Goal: Communication & Community: Ask a question

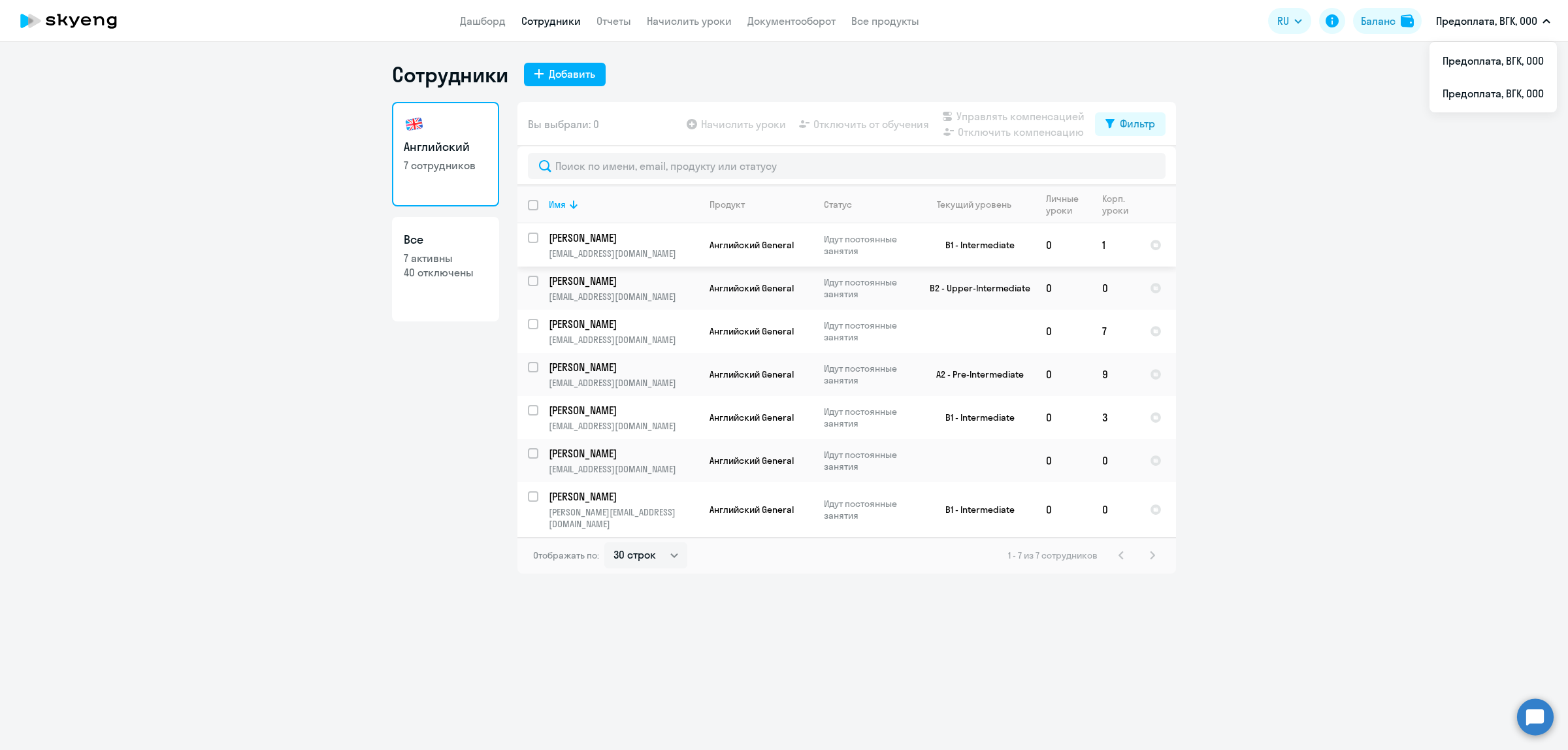
select select "30"
click at [610, 235] on p "[PERSON_NAME]" at bounding box center [623, 238] width 147 height 15
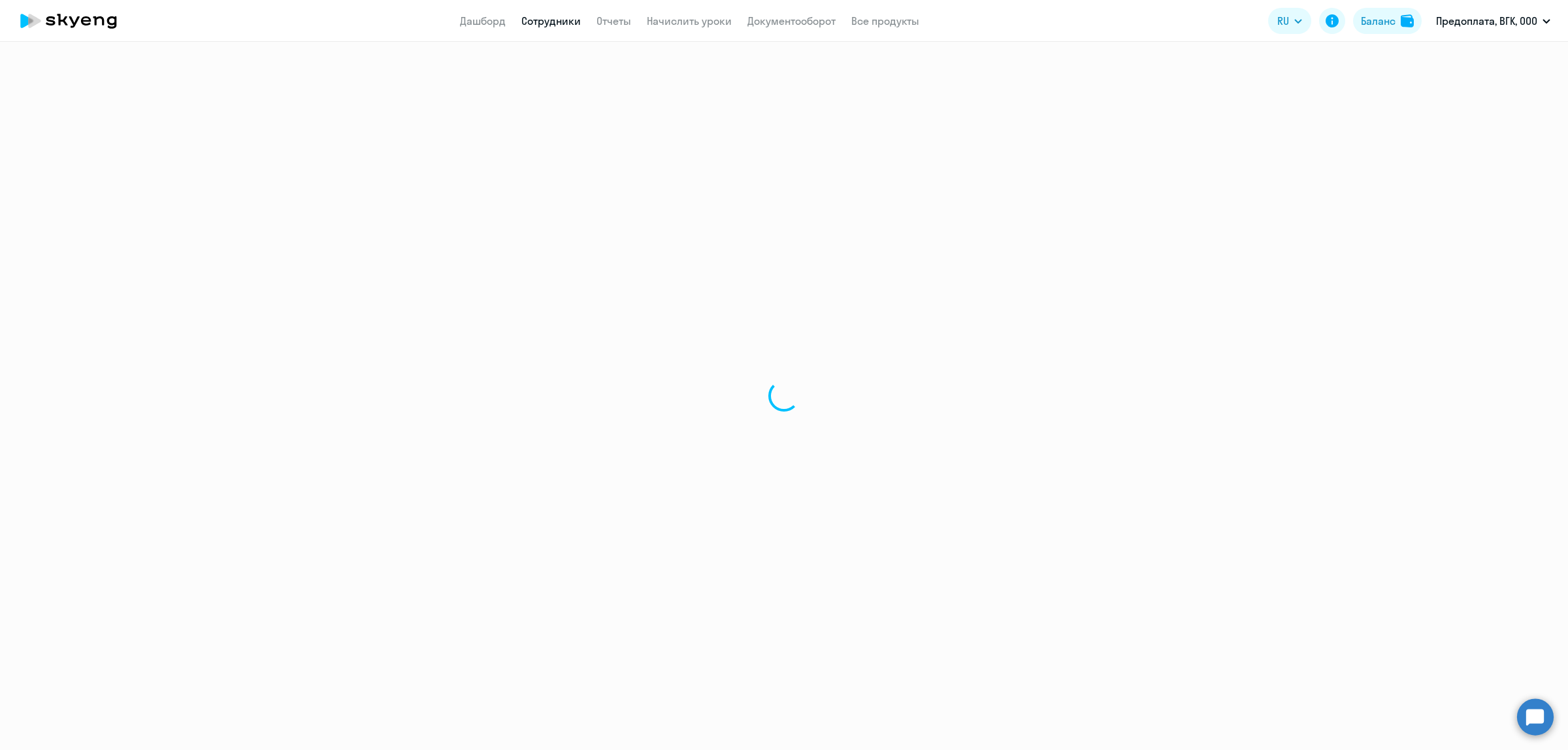
select select "english"
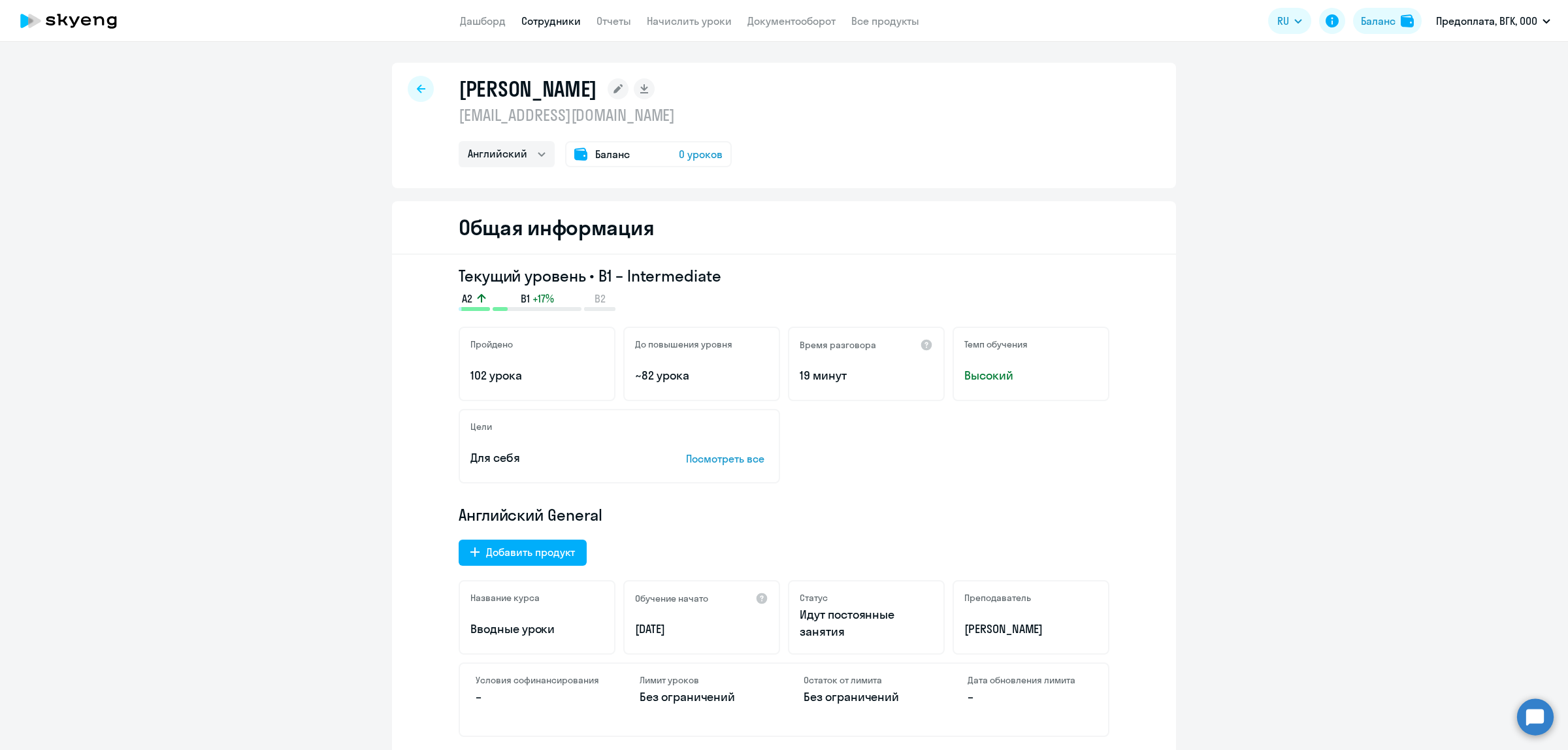
click at [691, 147] on span "0 уроков" at bounding box center [701, 154] width 44 height 15
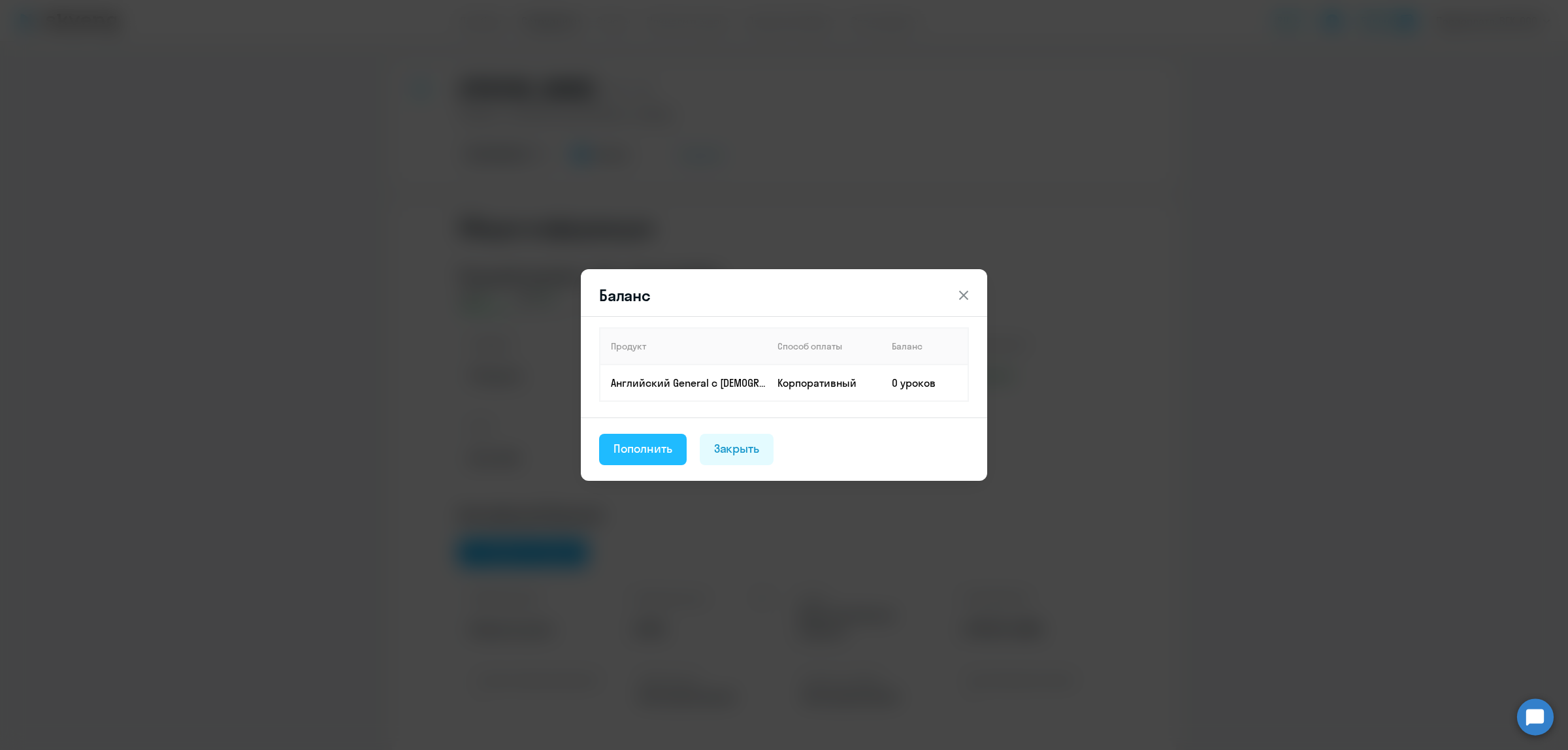
click at [661, 445] on div "Пополнить" at bounding box center [643, 448] width 59 height 17
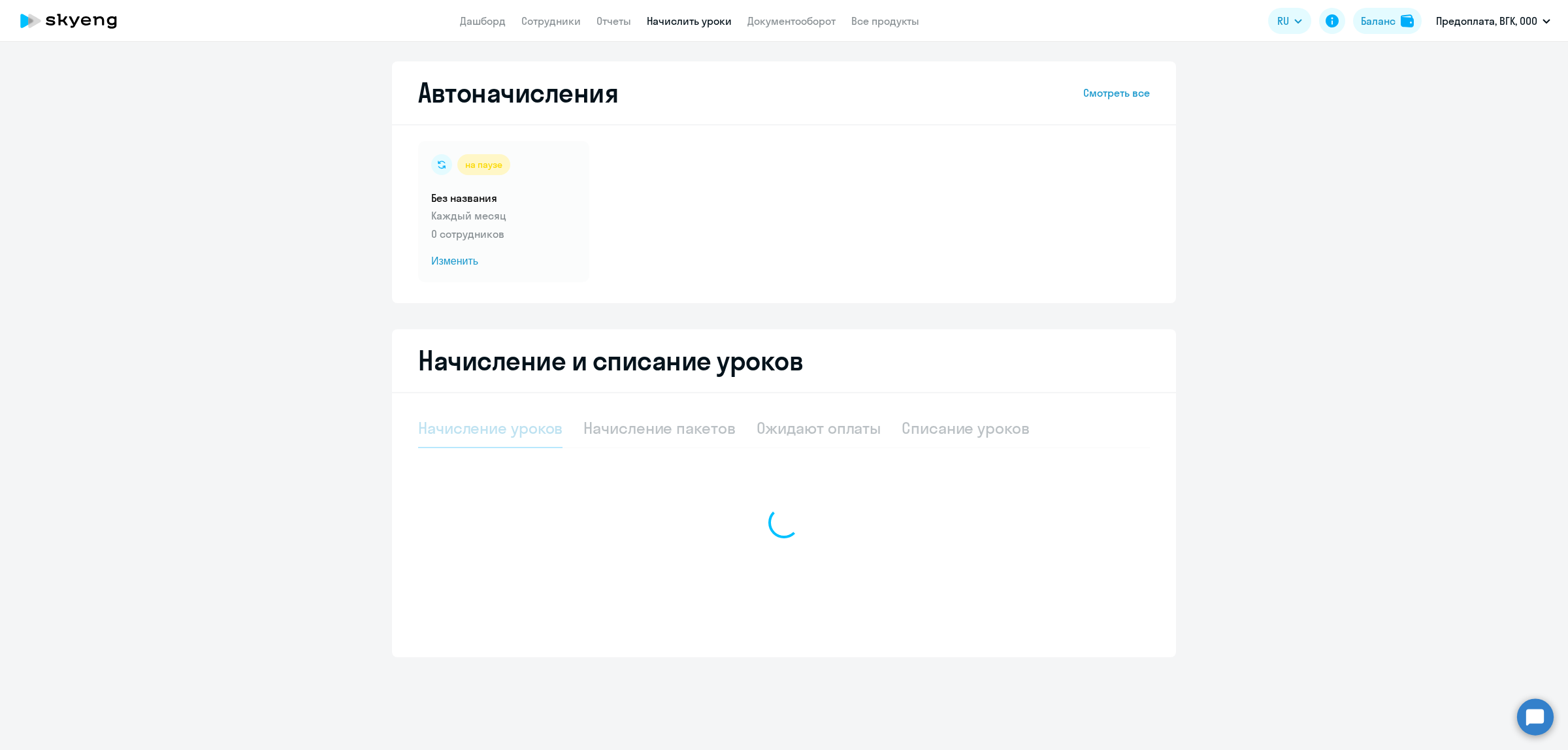
select select "10"
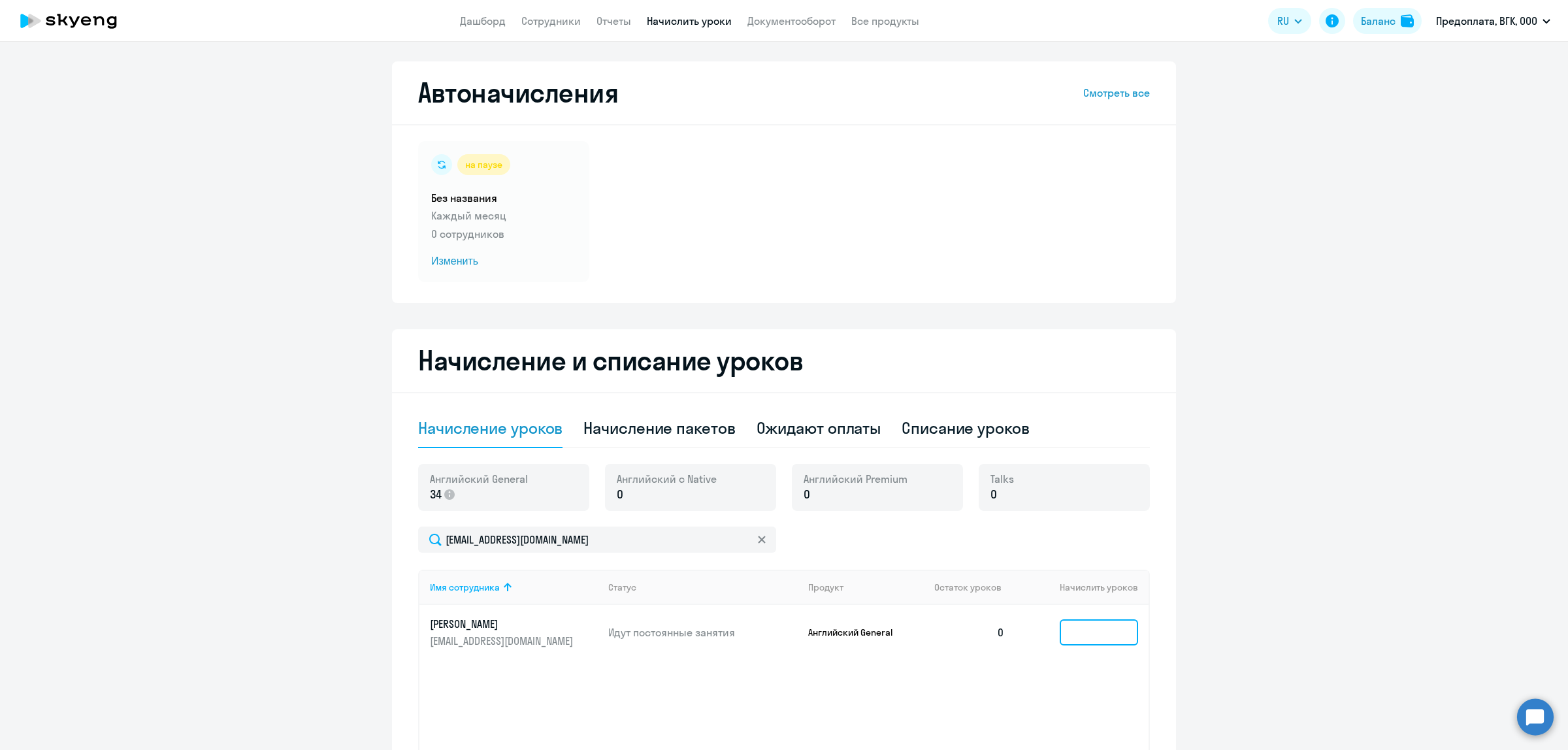
click at [1082, 625] on input at bounding box center [1099, 632] width 78 height 26
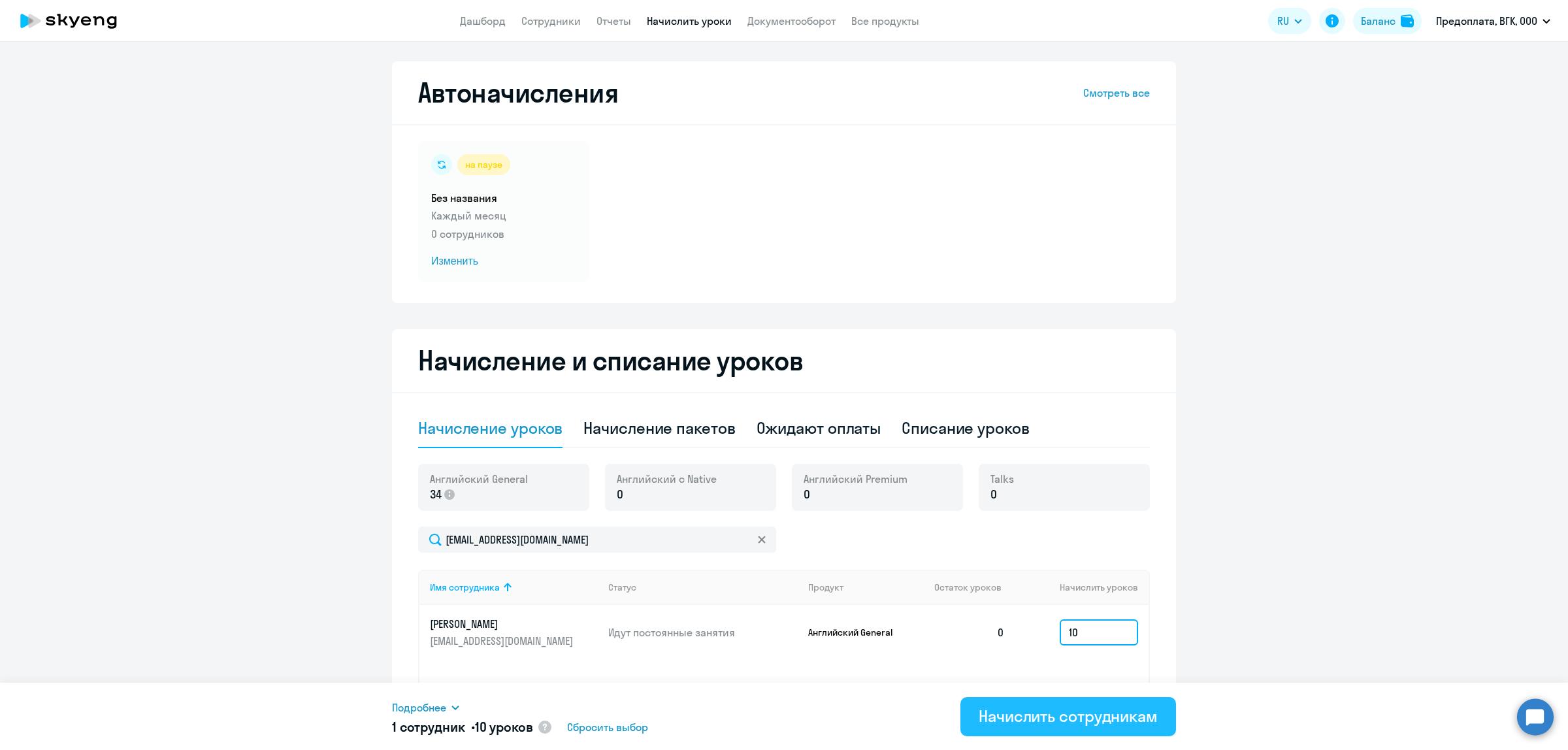
type input "10"
click at [1082, 716] on div "Начислить сотрудникам" at bounding box center [1068, 715] width 179 height 21
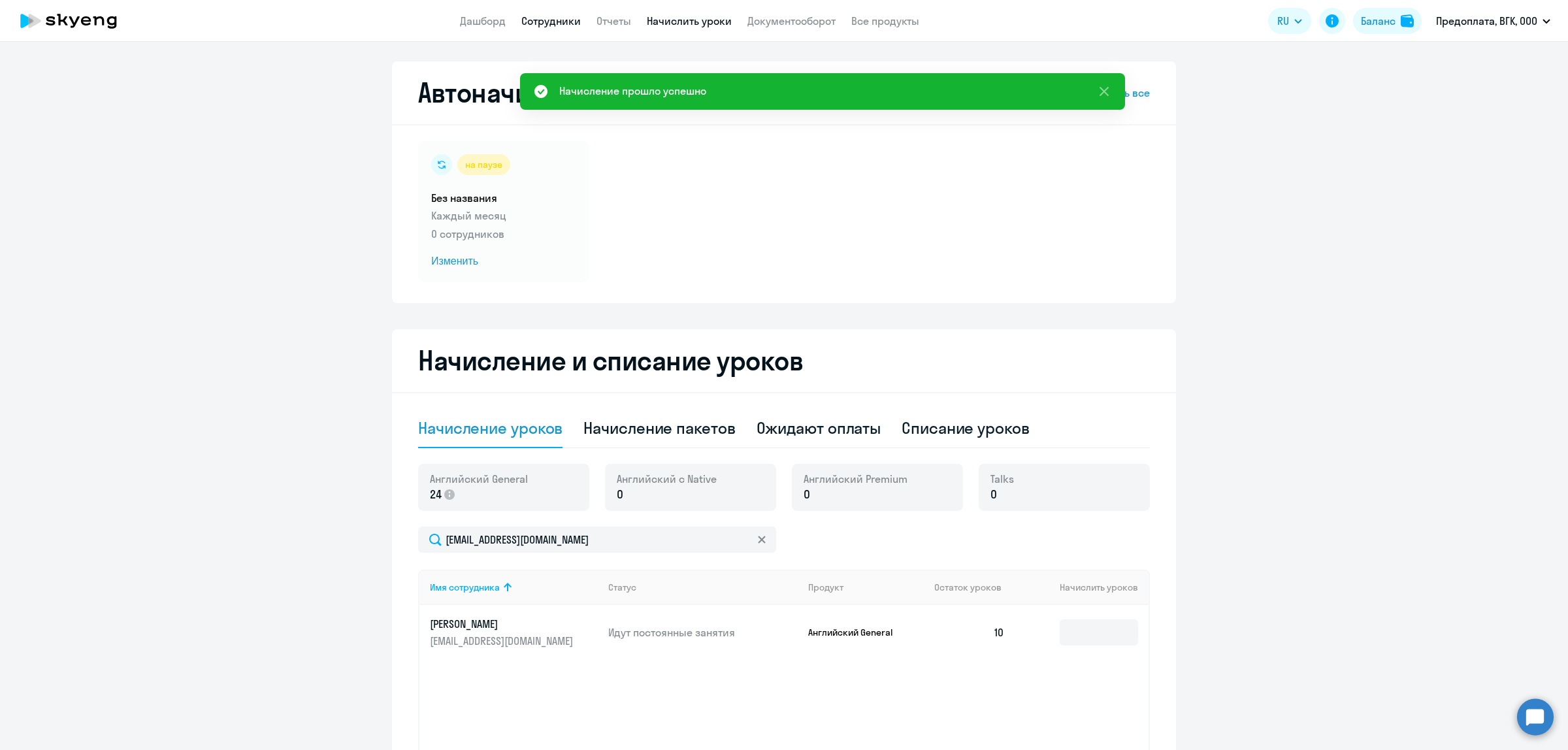
click at [547, 15] on link "Сотрудники" at bounding box center [551, 21] width 59 height 13
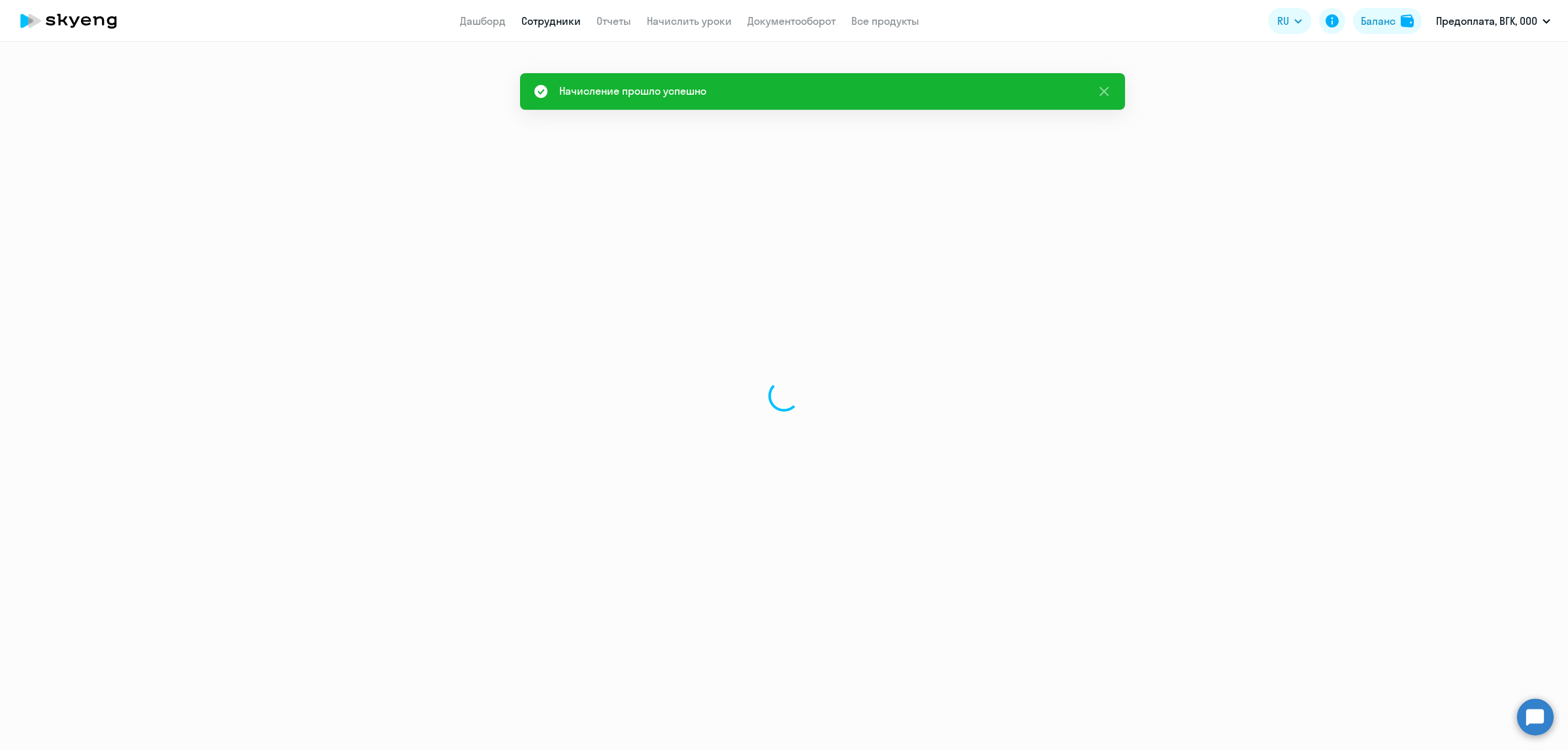
select select "30"
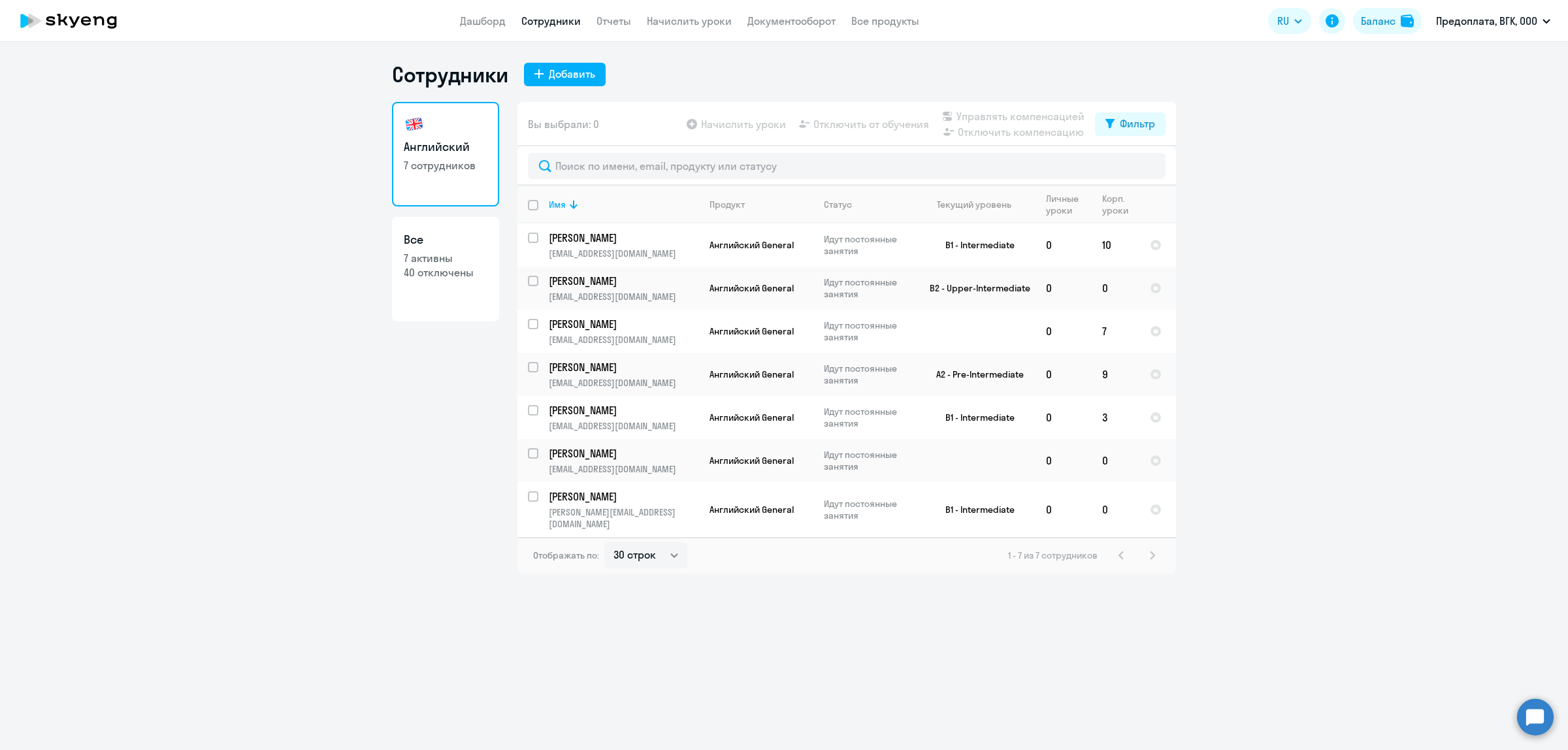
click at [1530, 719] on circle at bounding box center [1535, 716] width 36 height 36
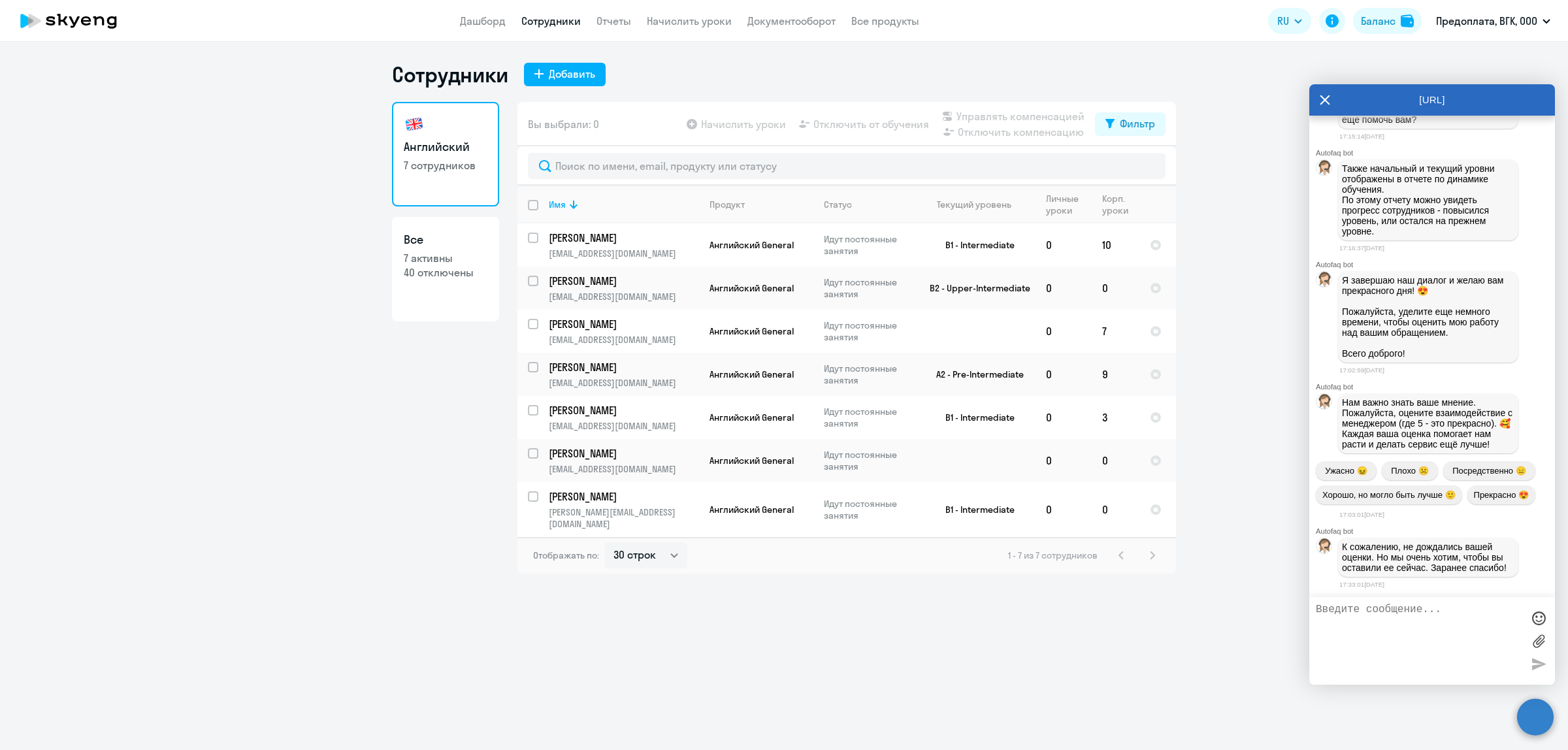
scroll to position [2860, 0]
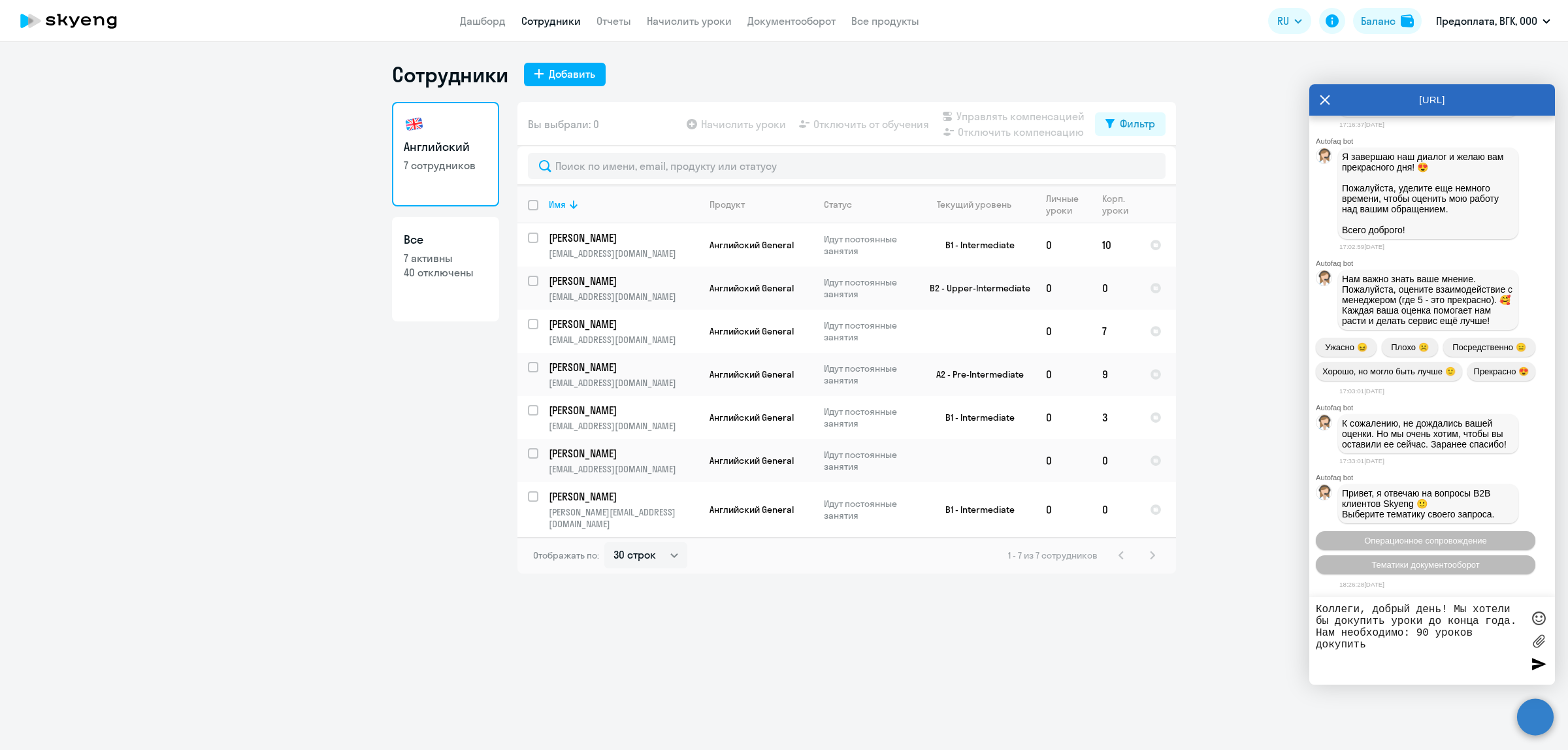
type textarea "Коллеги, добрый день! Мы хотели бы докупить уроки до конца года. Нам необходимо…"
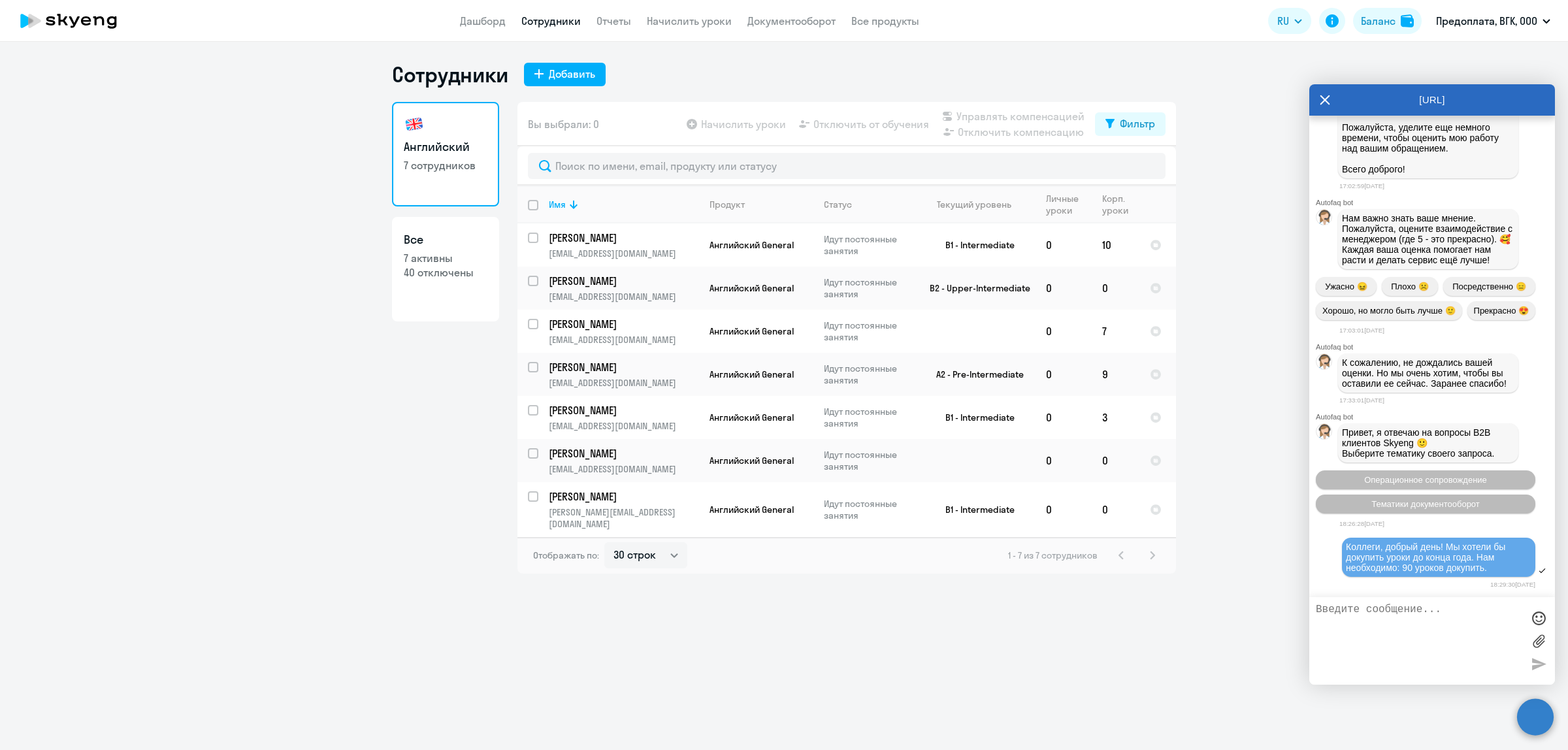
scroll to position [3128, 0]
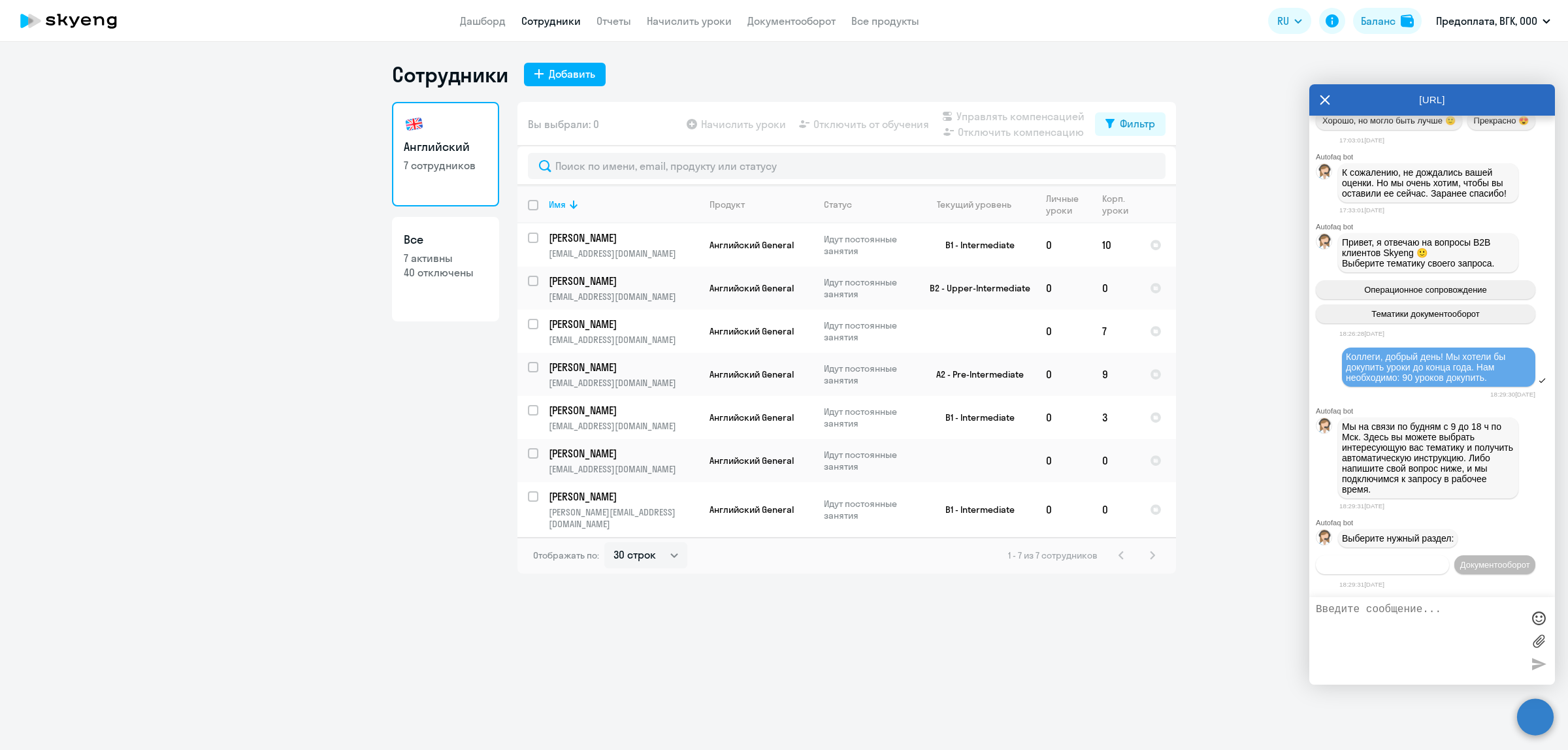
click at [1443, 560] on span "Операционное сопровождение" at bounding box center [1382, 565] width 123 height 10
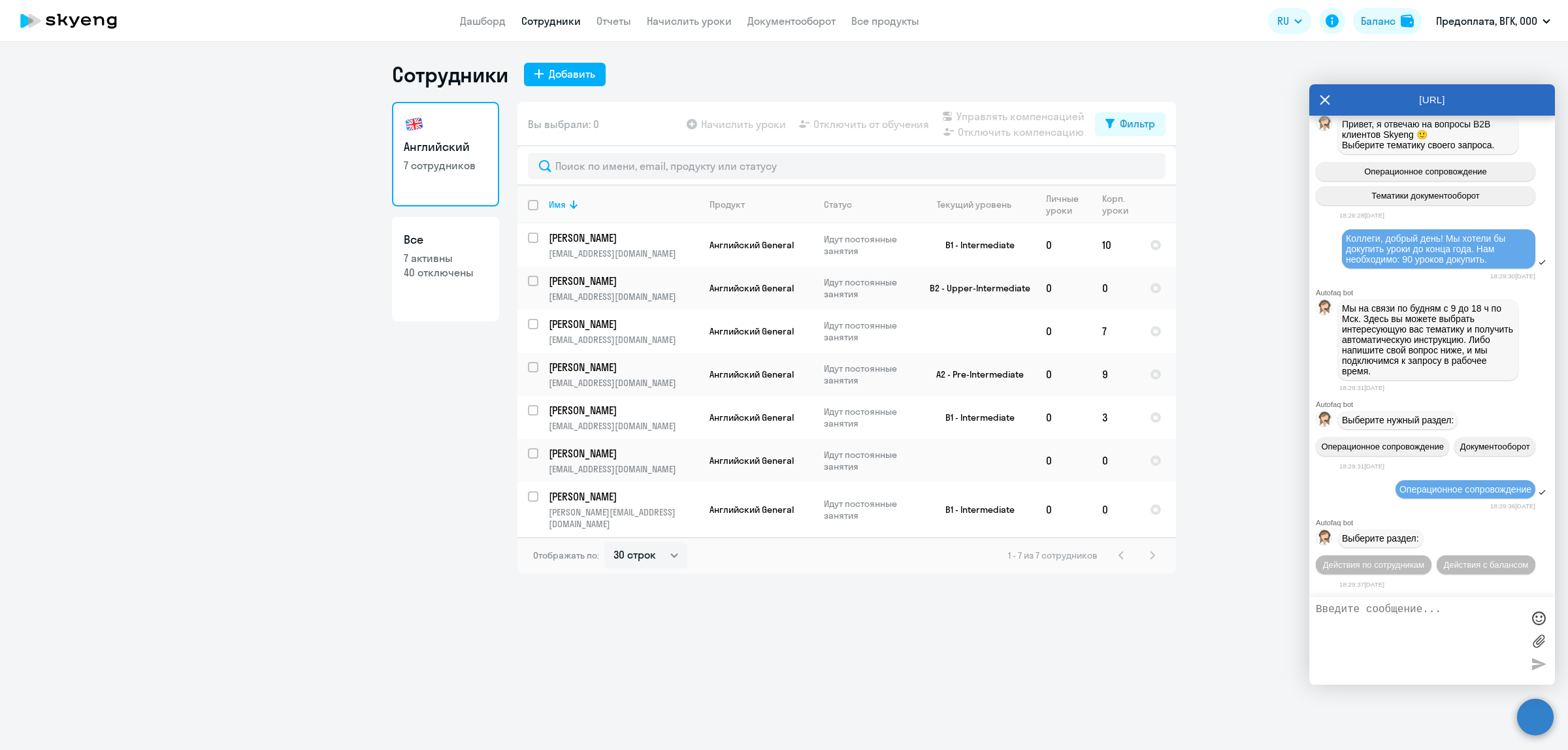
scroll to position [3270, 0]
click at [1449, 569] on span "Действия с балансом" at bounding box center [1485, 565] width 85 height 10
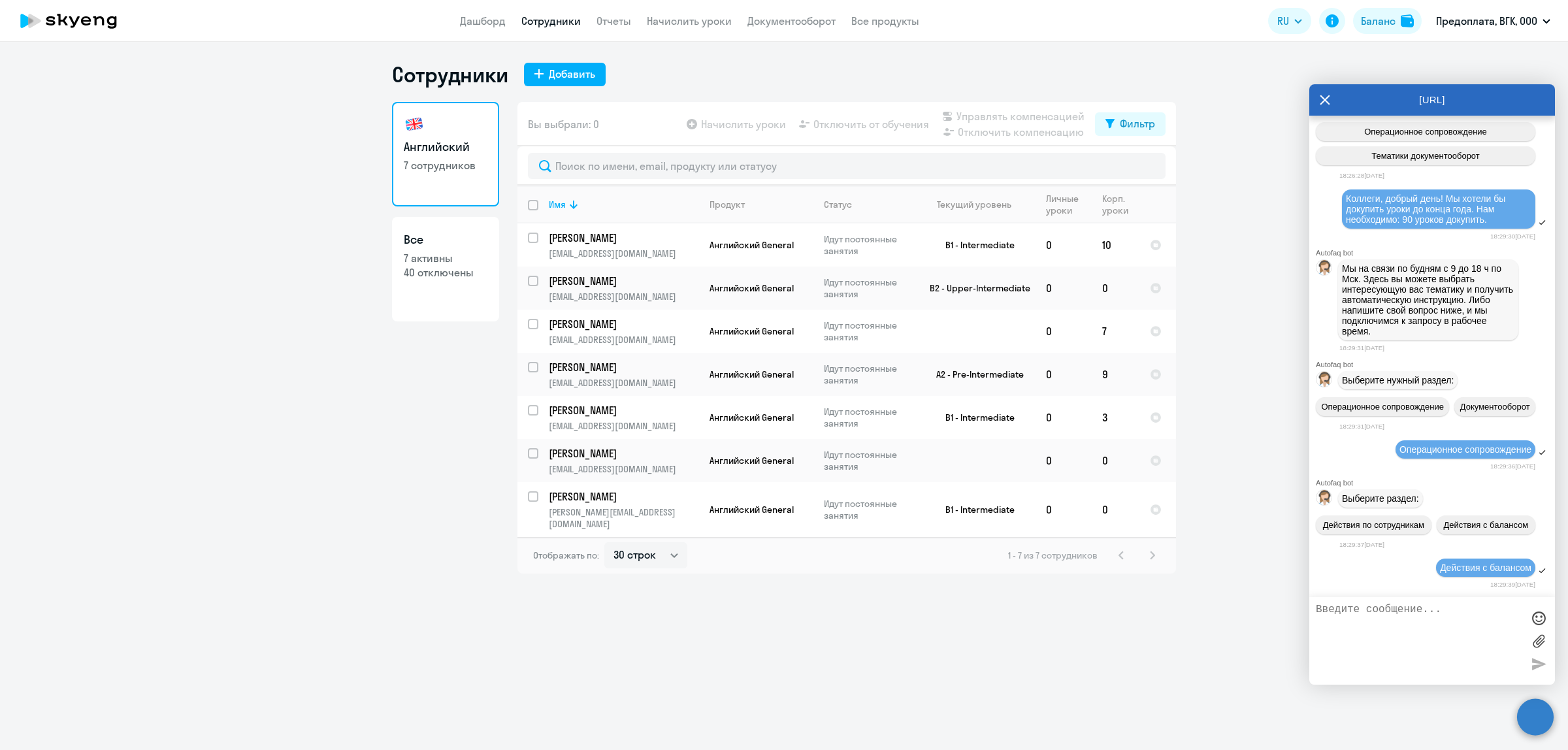
scroll to position [3415, 0]
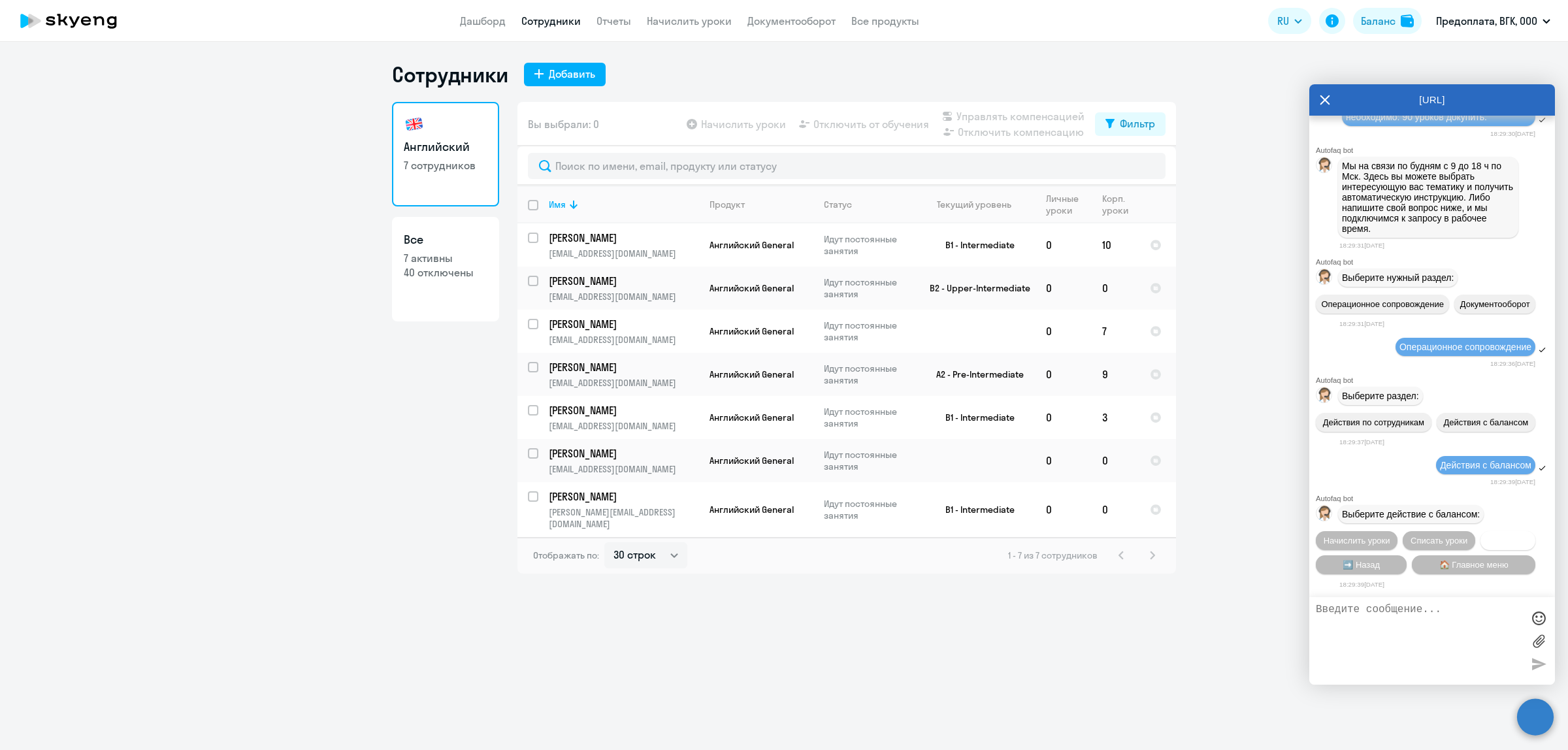
click at [1500, 540] on span "Трансфер" at bounding box center [1508, 540] width 40 height 10
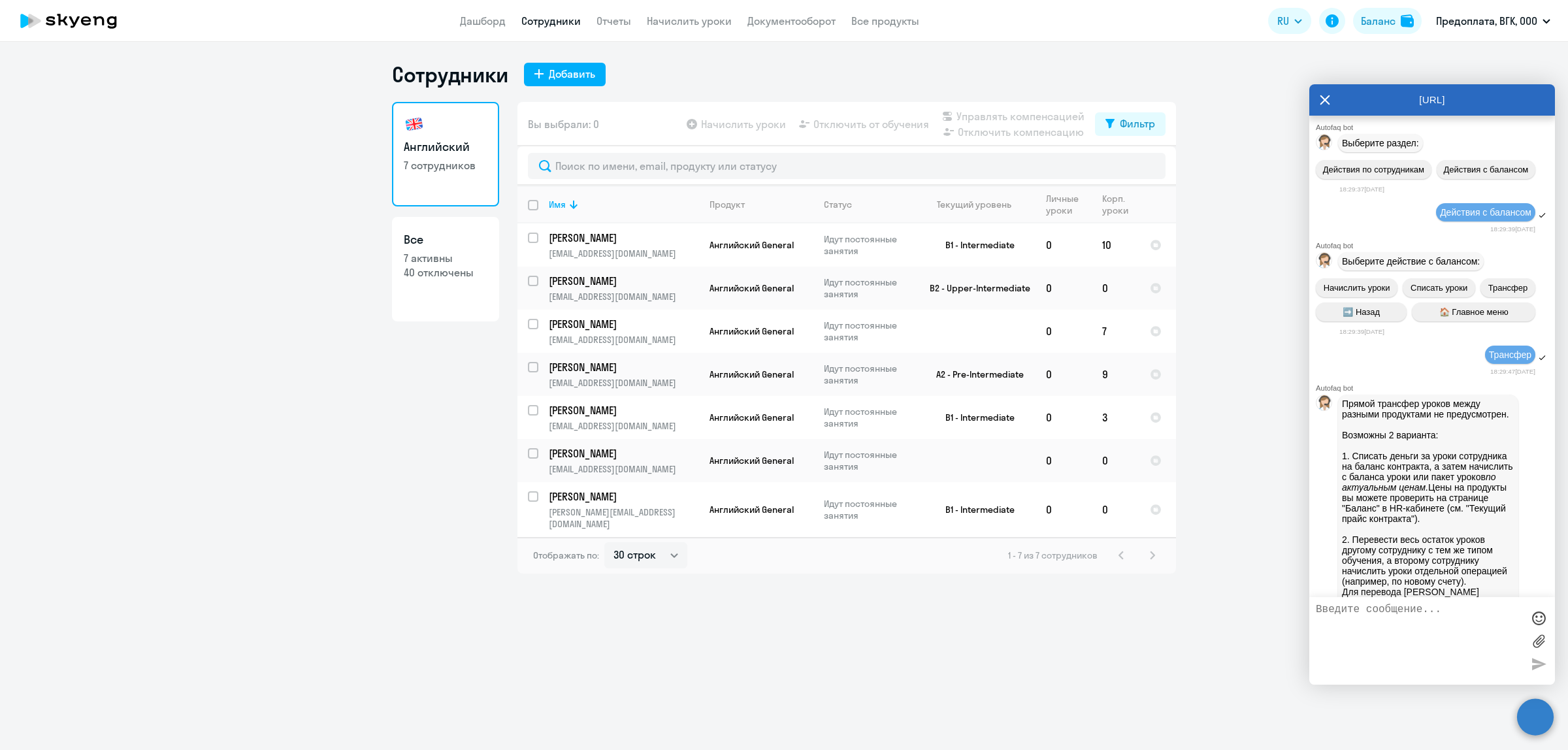
scroll to position [3876, 0]
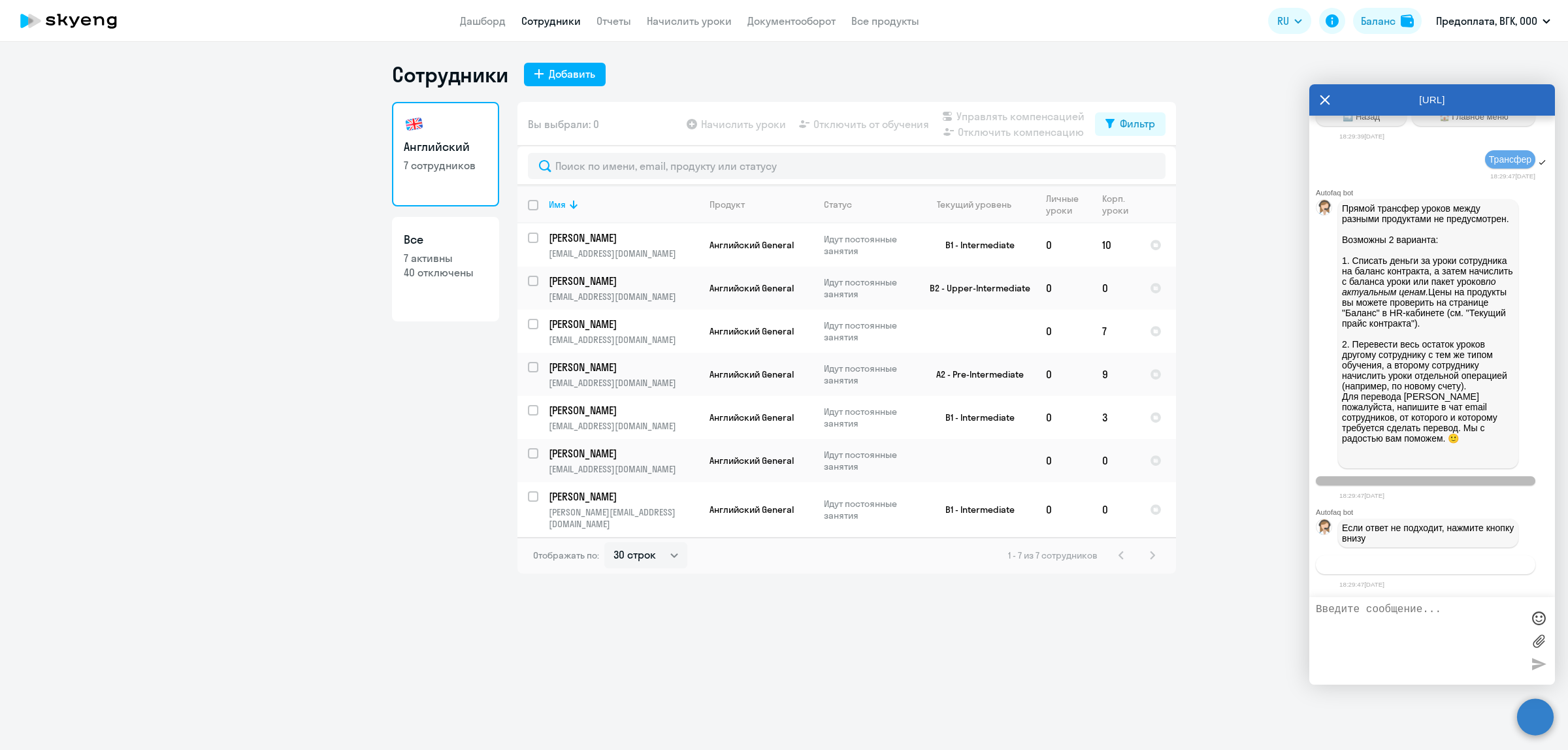
click at [1431, 562] on span "Связаться с менеджером" at bounding box center [1425, 565] width 100 height 10
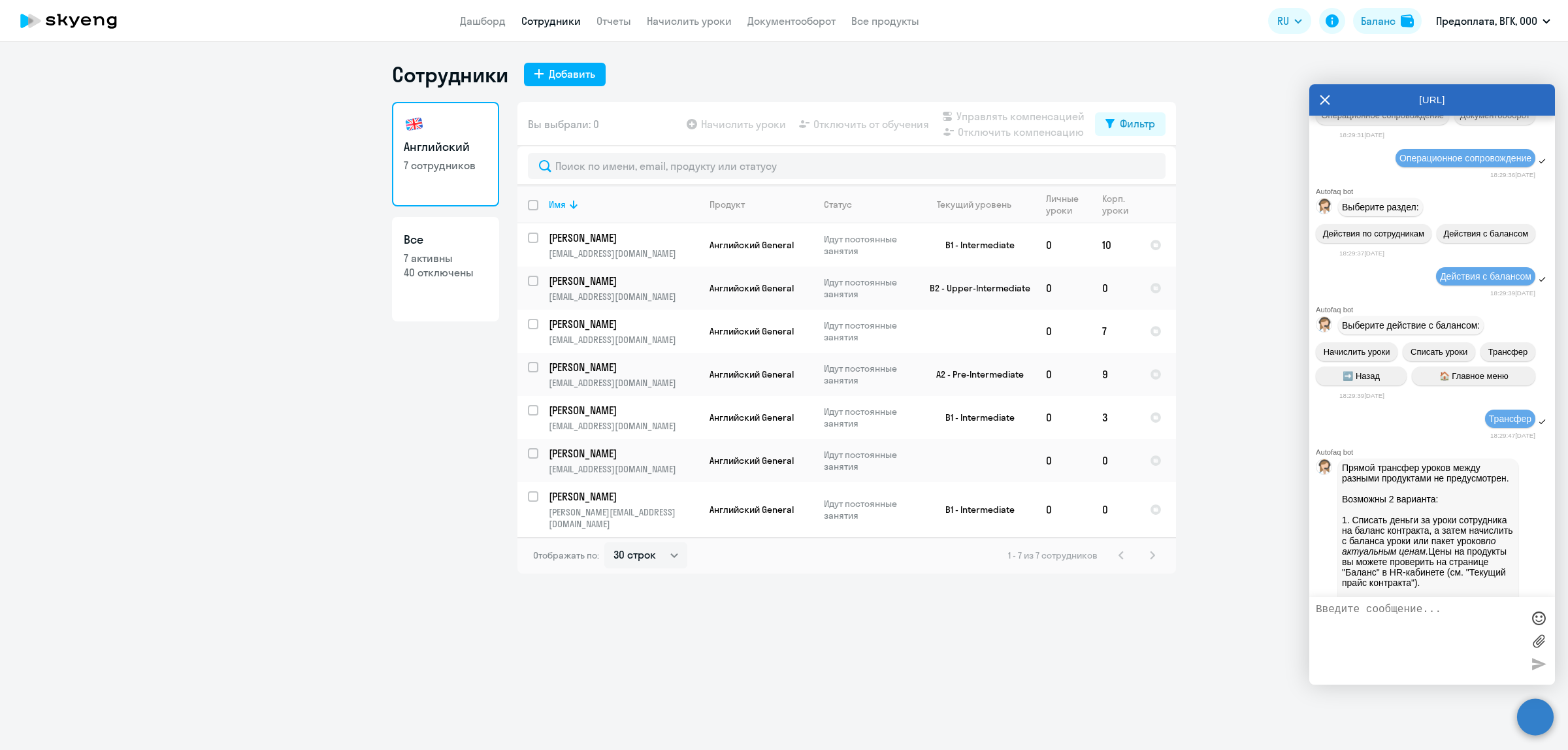
scroll to position [3180, 0]
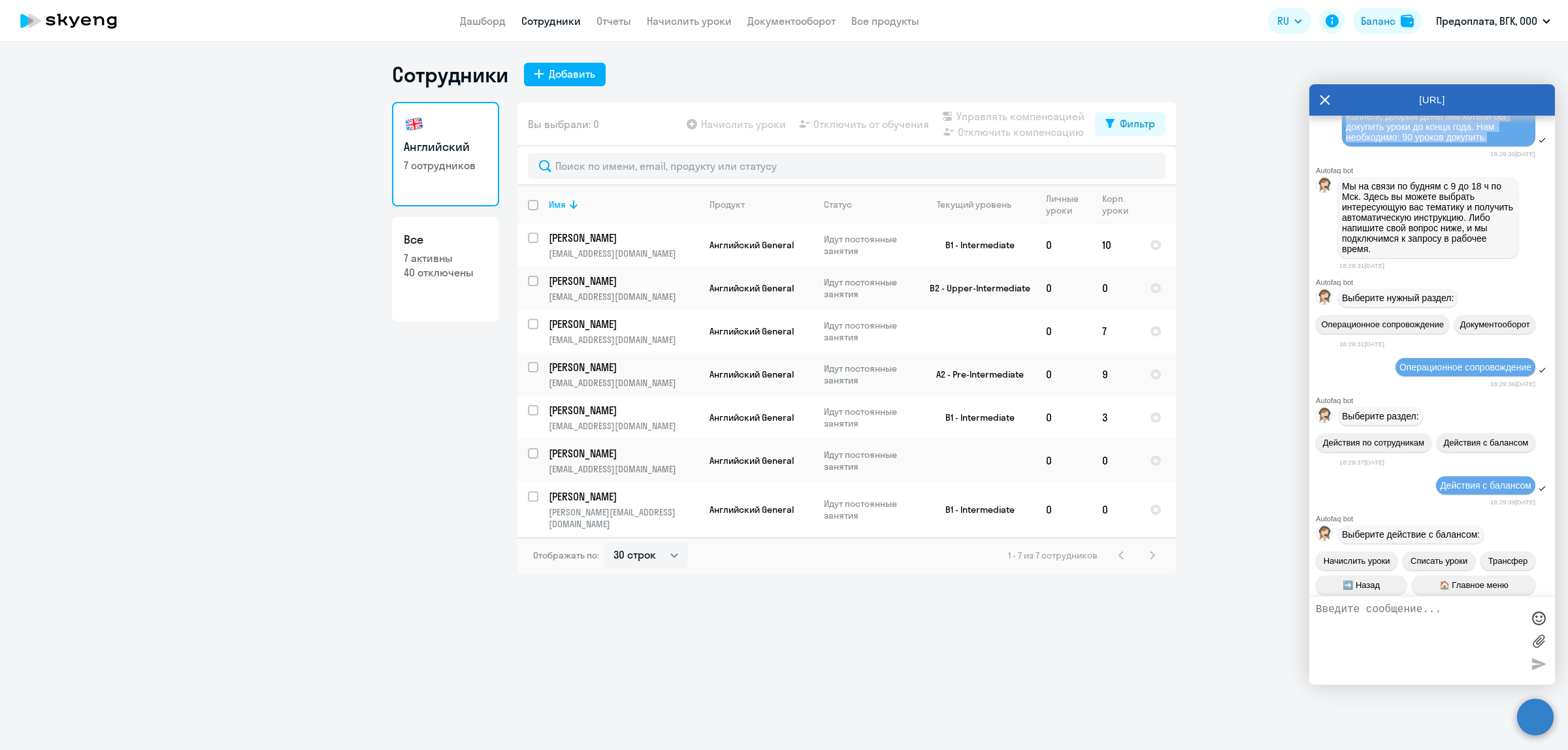
drag, startPoint x: 1347, startPoint y: 288, endPoint x: 1488, endPoint y: 310, distance: 142.7
click at [1488, 143] on div "Коллеги, добрый день! Мы хотели бы докупить уроки до конца года. Нам необходимо…" at bounding box center [1439, 126] width 185 height 32
copy span "Коллеги, добрый день! Мы хотели бы докупить уроки до конца года. Нам необходимо…"
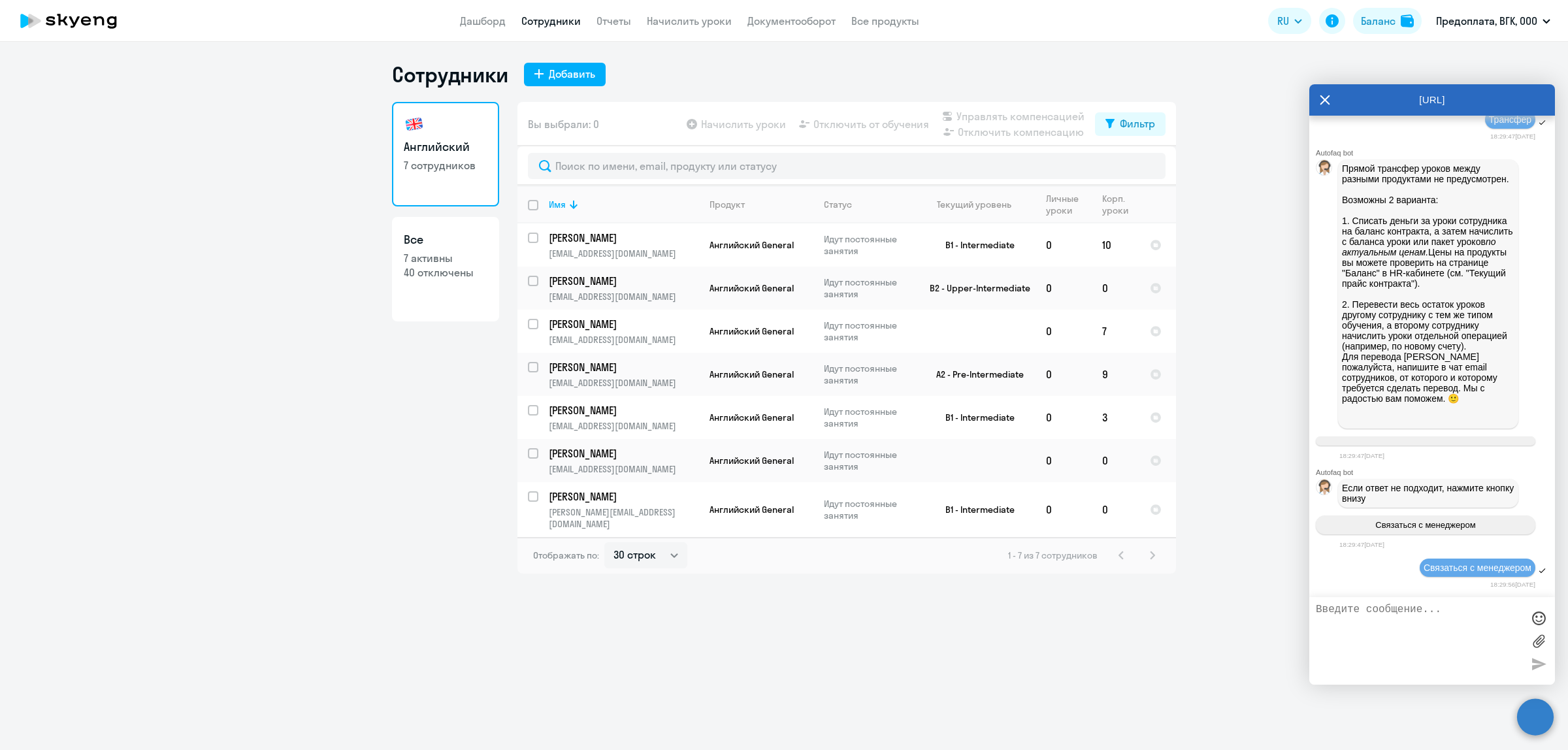
scroll to position [3915, 0]
click at [1392, 613] on textarea at bounding box center [1419, 641] width 206 height 75
paste textarea "Коллеги, добрый день! Мы хотели бы докупить уроки до конца года. Нам необходимо…"
drag, startPoint x: 1452, startPoint y: 607, endPoint x: 1318, endPoint y: 609, distance: 134.0
click at [1316, 610] on textarea "Коллеги, добрый день! Мы хотели бы докупить уроки до конца года. Нам необходимо…" at bounding box center [1419, 641] width 206 height 75
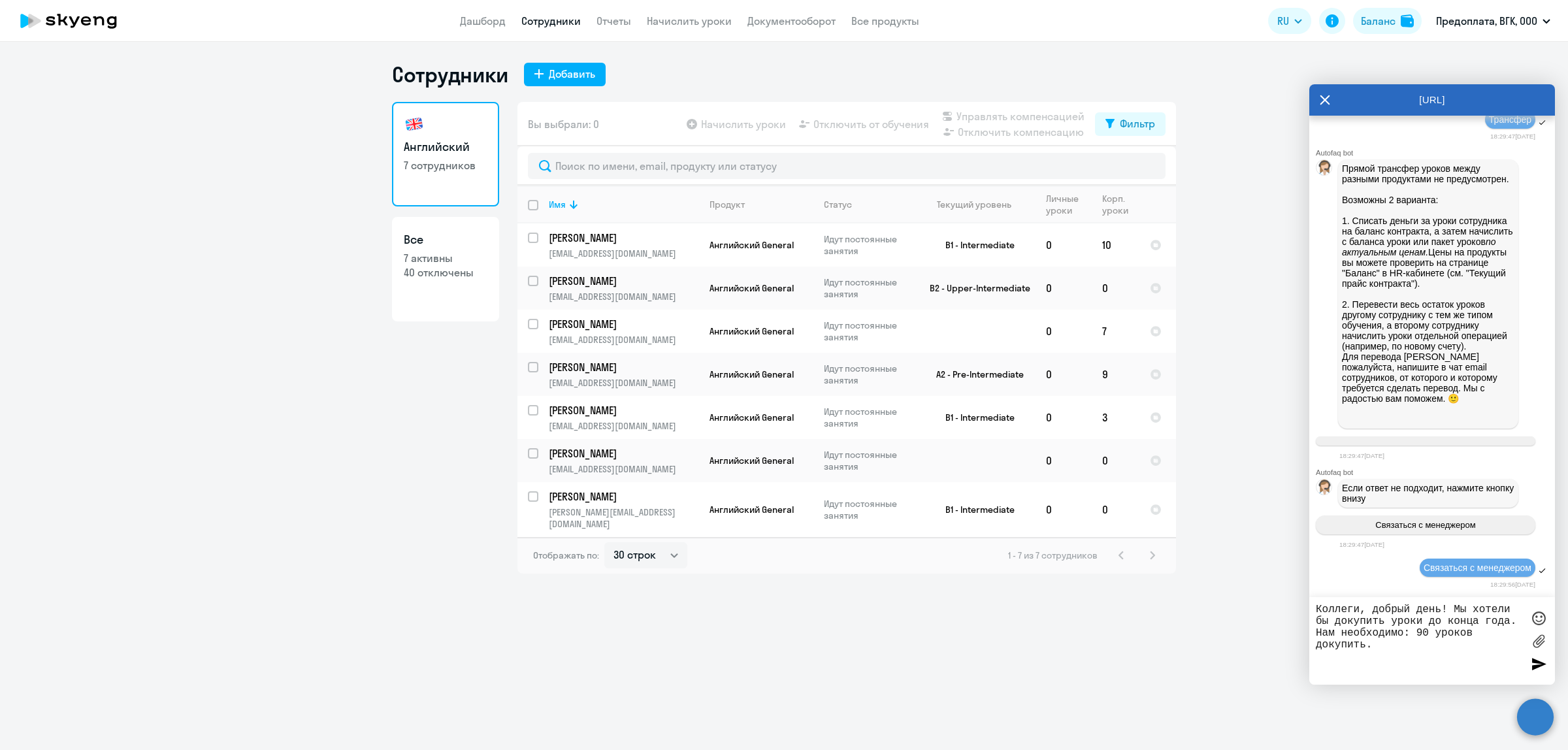
type textarea "Мы хотели бы докупить уроки до конца года. Нам необходимо: 90 уроков докупить."
